Goal: Check status: Check status

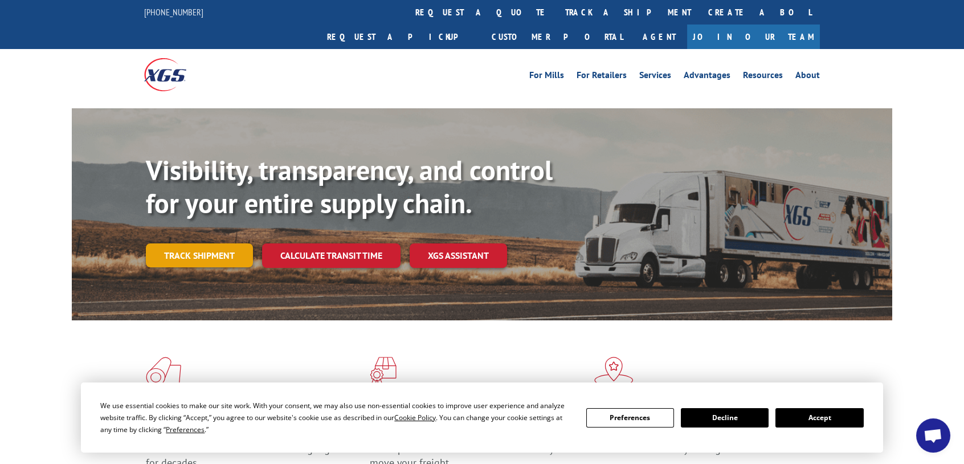
click at [183, 202] on link "Track shipment" at bounding box center [199, 255] width 107 height 24
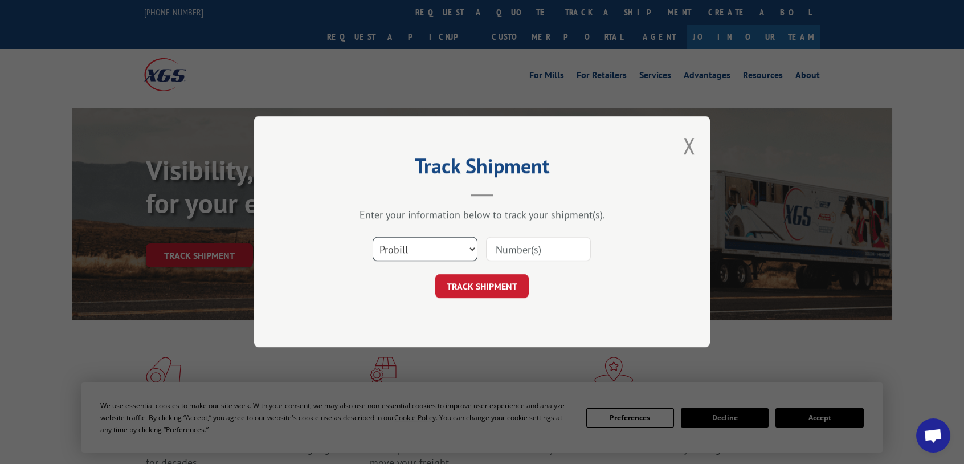
click at [469, 202] on select "Select category... Probill BOL PO" at bounding box center [425, 250] width 105 height 24
select select "bol"
click at [373, 202] on select "Select category... Probill BOL PO" at bounding box center [425, 250] width 105 height 24
click at [484, 202] on input at bounding box center [538, 250] width 105 height 24
type input "i"
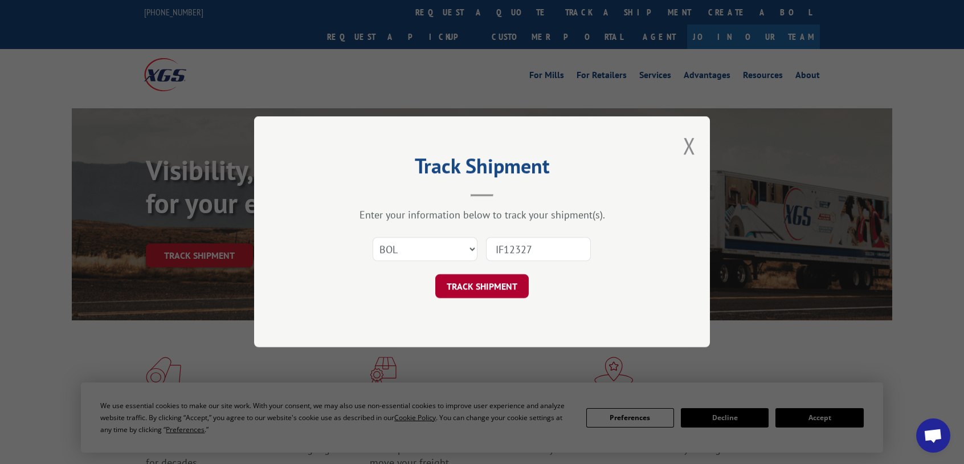
type input "IF12327"
click at [484, 202] on button "TRACK SHIPMENT" at bounding box center [481, 287] width 93 height 24
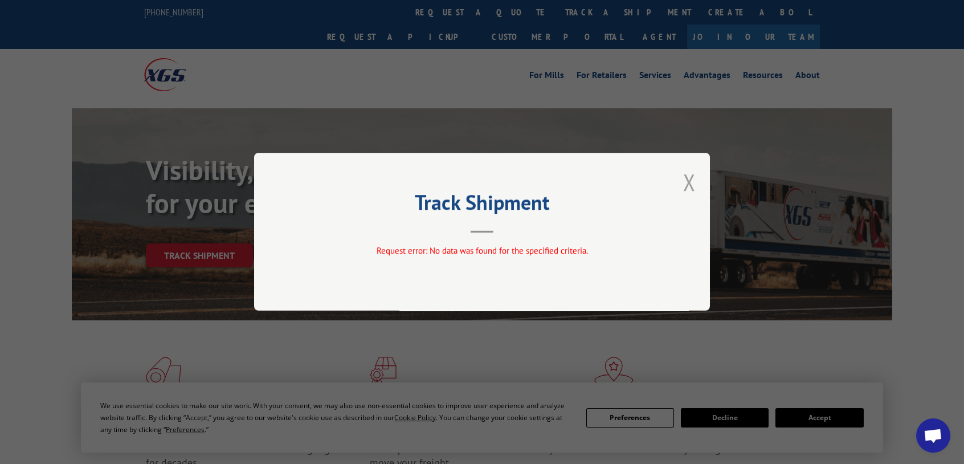
click at [484, 184] on button "Close modal" at bounding box center [689, 182] width 13 height 30
